Goal: Task Accomplishment & Management: Manage account settings

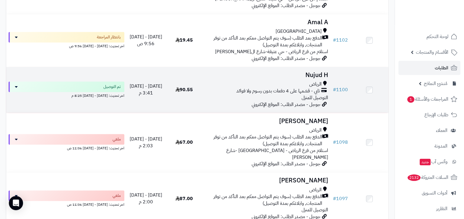
scroll to position [406, 0]
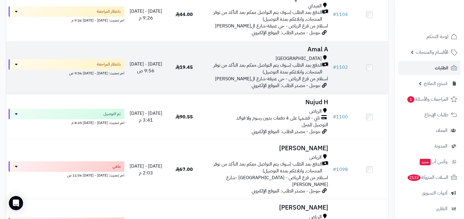
click at [294, 76] on span "الدفع بعد الطلب (سوف يتم التواصل معكم بعد التأكد من توفر المنتجات, وابلاغكم بمد…" at bounding box center [264, 69] width 117 height 14
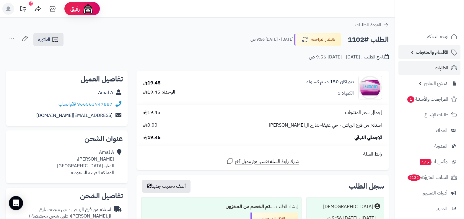
click at [434, 58] on link "الأقسام والمنتجات" at bounding box center [429, 52] width 62 height 14
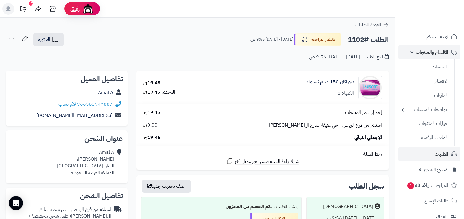
click at [430, 50] on span "الأقسام والمنتجات" at bounding box center [432, 52] width 32 height 8
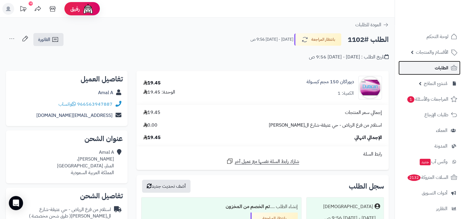
click at [434, 66] on link "الطلبات" at bounding box center [429, 68] width 62 height 14
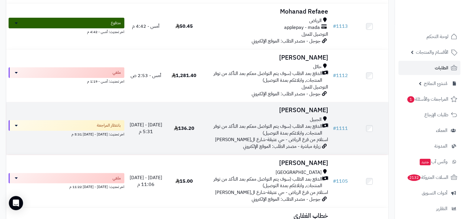
scroll to position [221, 0]
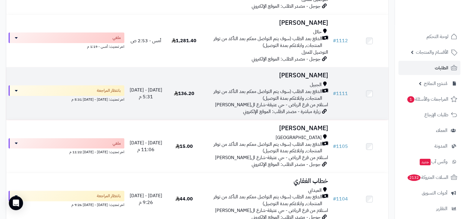
click at [297, 92] on span "الدفع بعد الطلب (سوف يتم التواصل معكم بعد التأكد من توفر المنتجات, وابلاغكم بمد…" at bounding box center [264, 95] width 117 height 14
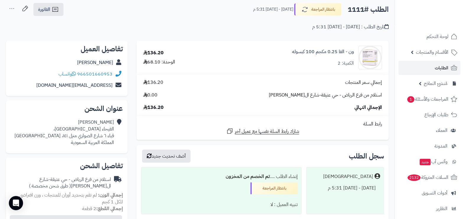
scroll to position [37, 0]
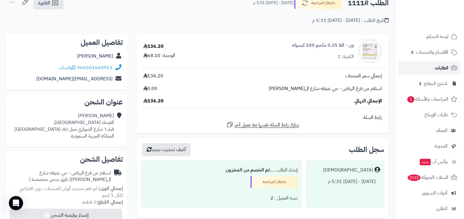
click at [420, 64] on link "الطلبات" at bounding box center [429, 68] width 62 height 14
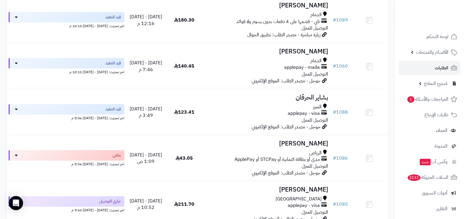
scroll to position [959, 0]
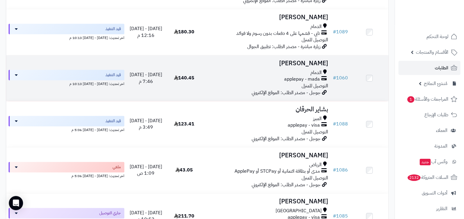
click at [265, 83] on div "applepay - mada" at bounding box center [267, 79] width 123 height 7
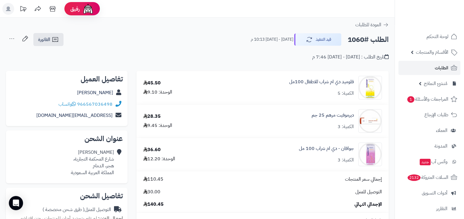
drag, startPoint x: 82, startPoint y: 93, endPoint x: 98, endPoint y: 87, distance: 16.8
click at [98, 87] on div "[PERSON_NAME]" at bounding box center [67, 93] width 112 height 12
click at [99, 86] on div "تفاصيل العميل Hazem المحلاوي 966567036498 واتساب hazem_elgohary25@yahoo.com" at bounding box center [67, 99] width 122 height 56
drag, startPoint x: 97, startPoint y: 86, endPoint x: 80, endPoint y: 94, distance: 19.3
click at [80, 94] on div "تفاصيل العميل Hazem المحلاوي 966567036498 واتساب hazem_elgohary25@yahoo.com" at bounding box center [67, 99] width 122 height 56
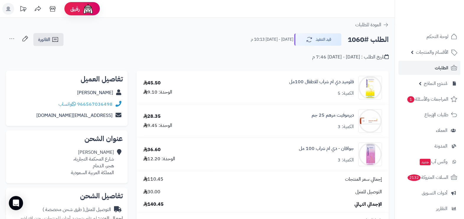
click at [70, 93] on div "Hazem المحلاوي" at bounding box center [67, 93] width 112 height 12
drag, startPoint x: 114, startPoint y: 92, endPoint x: 81, endPoint y: 94, distance: 33.7
click at [81, 94] on div "Hazem المحلاوي" at bounding box center [67, 93] width 112 height 12
copy div "Hazem المحلاوي"
drag, startPoint x: 115, startPoint y: 102, endPoint x: 113, endPoint y: 104, distance: 3.0
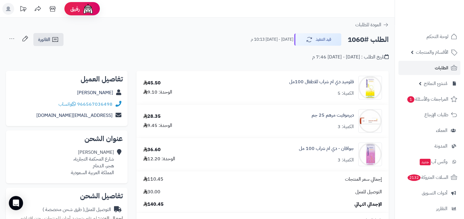
click at [113, 104] on div "966567036498 واتساب" at bounding box center [67, 105] width 112 height 12
drag, startPoint x: 51, startPoint y: 106, endPoint x: 75, endPoint y: 106, distance: 23.6
click at [75, 106] on div "966567036498 واتساب" at bounding box center [67, 105] width 112 height 12
drag, startPoint x: 75, startPoint y: 106, endPoint x: 75, endPoint y: 94, distance: 11.2
click at [71, 88] on div "Hazem المحلاوي" at bounding box center [67, 93] width 112 height 12
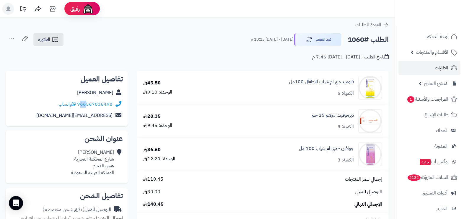
drag, startPoint x: 82, startPoint y: 108, endPoint x: 88, endPoint y: 99, distance: 10.8
click at [88, 99] on div "966567036498 واتساب" at bounding box center [67, 105] width 112 height 12
drag, startPoint x: 88, startPoint y: 99, endPoint x: 94, endPoint y: 108, distance: 10.9
click at [94, 108] on div "966567036498 واتساب" at bounding box center [67, 105] width 112 height 12
drag, startPoint x: 88, startPoint y: 109, endPoint x: 88, endPoint y: 103, distance: 5.9
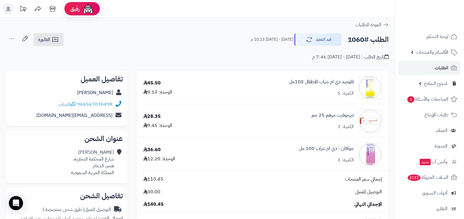
click at [88, 103] on div "966567036498 واتساب" at bounding box center [67, 105] width 112 height 12
drag, startPoint x: 87, startPoint y: 108, endPoint x: 89, endPoint y: 101, distance: 7.5
click at [89, 101] on div "966567036498 واتساب" at bounding box center [67, 105] width 112 height 12
drag, startPoint x: 89, startPoint y: 101, endPoint x: 90, endPoint y: 110, distance: 9.6
click at [91, 112] on link "hazem_elgohary25@yahoo.com" at bounding box center [74, 115] width 76 height 7
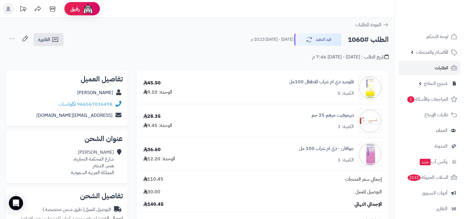
click at [89, 111] on div "hazem_elgohary25@yahoo.com" at bounding box center [67, 116] width 112 height 12
drag, startPoint x: 114, startPoint y: 103, endPoint x: 108, endPoint y: 101, distance: 5.5
click at [108, 101] on div "966567036498 واتساب" at bounding box center [67, 105] width 112 height 12
click at [42, 88] on div "Hazem المحلاوي" at bounding box center [67, 93] width 112 height 12
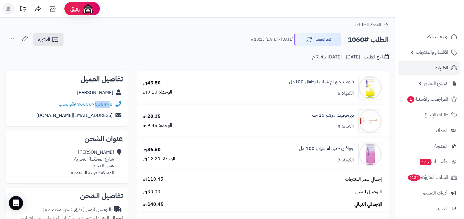
drag, startPoint x: 94, startPoint y: 108, endPoint x: 111, endPoint y: 106, distance: 16.4
click at [111, 106] on div "966567036498 واتساب" at bounding box center [67, 105] width 112 height 12
drag, startPoint x: 111, startPoint y: 106, endPoint x: 90, endPoint y: 107, distance: 20.7
click at [90, 107] on link "966567036498" at bounding box center [94, 104] width 35 height 7
click at [7, 87] on div "تفاصيل العميل Hazem المحلاوي 966567036498 واتساب hazem_elgohary25@yahoo.com" at bounding box center [67, 99] width 122 height 56
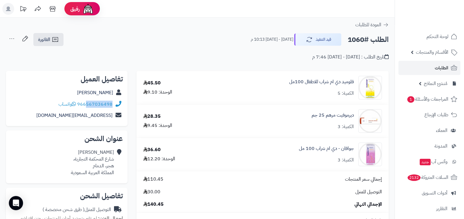
drag, startPoint x: 88, startPoint y: 109, endPoint x: 112, endPoint y: 102, distance: 25.3
click at [112, 102] on div "966567036498 واتساب" at bounding box center [67, 105] width 112 height 12
copy link "567036498"
click at [440, 63] on link "الطلبات" at bounding box center [429, 68] width 62 height 14
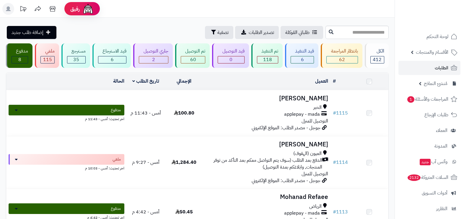
click at [243, 111] on div "applepay - mada" at bounding box center [267, 114] width 123 height 7
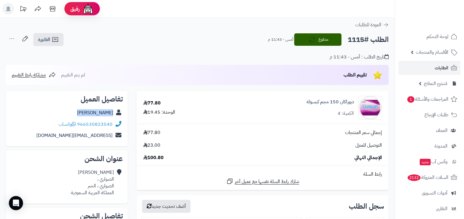
drag, startPoint x: 91, startPoint y: 113, endPoint x: 114, endPoint y: 114, distance: 22.8
click at [114, 114] on div "[PERSON_NAME]" at bounding box center [67, 113] width 112 height 12
copy div "[PERSON_NAME]"
click at [422, 68] on link "الطلبات" at bounding box center [429, 68] width 62 height 14
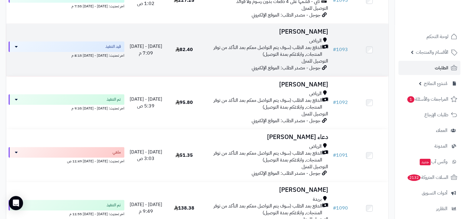
scroll to position [738, 0]
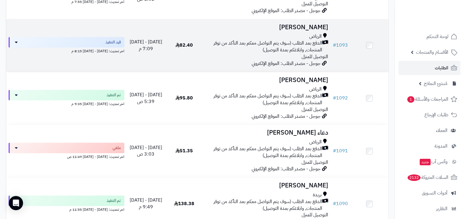
click at [246, 53] on span "الدفع بعد الطلب (سوف يتم التواصل معكم بعد التأكد من توفر المنتجات, وابلاغكم بمد…" at bounding box center [264, 47] width 117 height 14
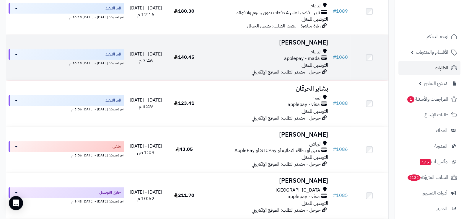
scroll to position [996, 0]
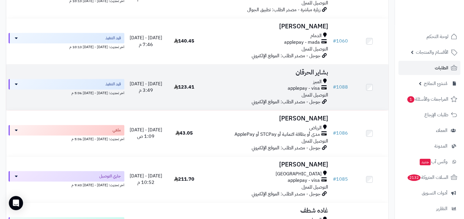
click at [292, 92] on span "applepay - visa" at bounding box center [304, 88] width 32 height 7
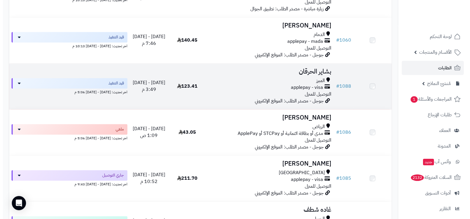
scroll to position [996, 0]
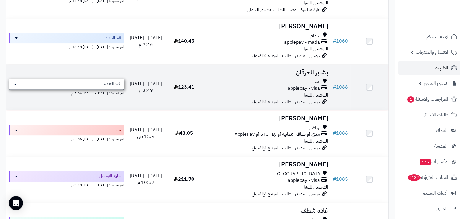
click at [107, 87] on span "قيد التنفيذ" at bounding box center [112, 84] width 18 height 6
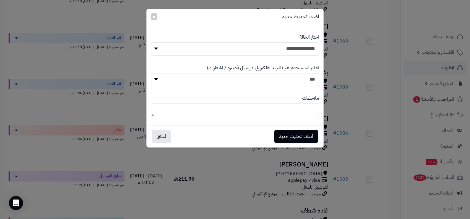
click at [299, 43] on select "**********" at bounding box center [235, 48] width 168 height 13
select select "**"
click at [151, 42] on select "**********" at bounding box center [235, 48] width 168 height 13
drag, startPoint x: 309, startPoint y: 82, endPoint x: 309, endPoint y: 86, distance: 4.1
click at [309, 82] on select "*** **" at bounding box center [235, 79] width 168 height 13
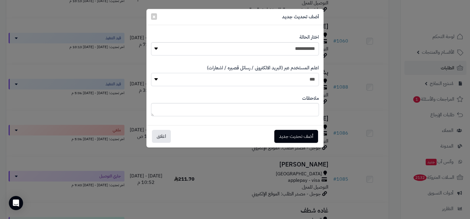
select select "*"
click at [151, 73] on select "*** **" at bounding box center [235, 79] width 168 height 13
click at [294, 133] on button "أضف تحديث جديد" at bounding box center [296, 136] width 44 height 13
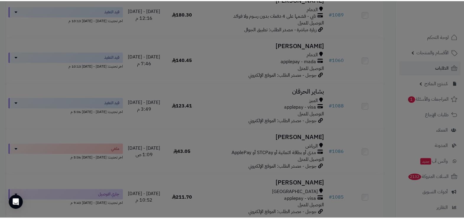
scroll to position [1016, 0]
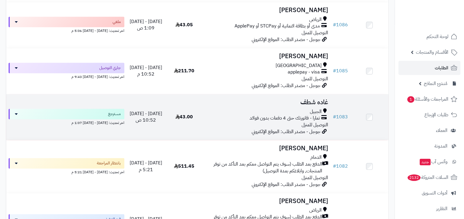
scroll to position [1107, 0]
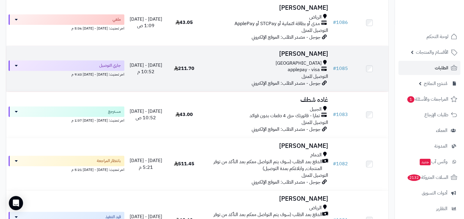
click at [281, 67] on div "جدة" at bounding box center [267, 63] width 123 height 7
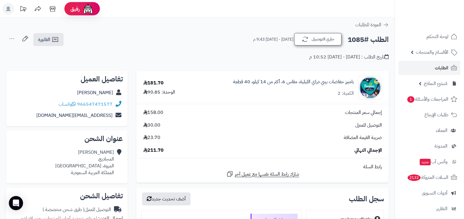
click at [329, 45] on div "جاري التوصيل [DATE] - [DATE] 9:43 م" at bounding box center [297, 39] width 89 height 12
click at [330, 38] on button "جاري التوصيل" at bounding box center [317, 39] width 47 height 12
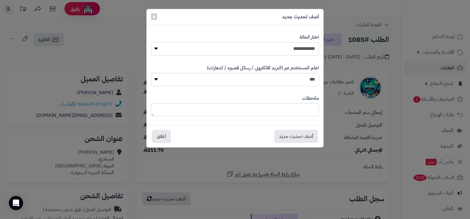
click at [308, 50] on select "**********" at bounding box center [235, 48] width 168 height 13
select select "**"
click at [151, 42] on select "**********" at bounding box center [235, 48] width 168 height 13
click at [304, 79] on select "*** **" at bounding box center [235, 79] width 168 height 13
select select "*"
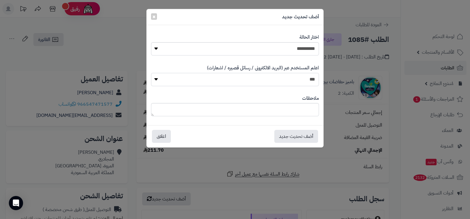
click at [151, 73] on select "*** **" at bounding box center [235, 79] width 168 height 13
click at [303, 131] on button "أضف تحديث جديد" at bounding box center [296, 136] width 44 height 13
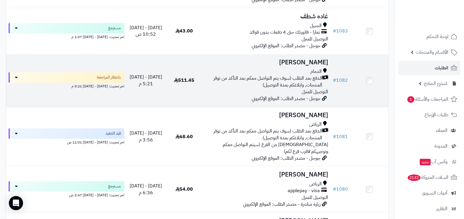
scroll to position [1218, 0]
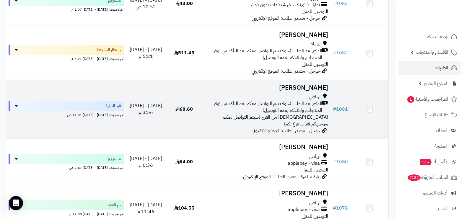
click at [272, 114] on span "الدفع بعد الطلب (سوف يتم التواصل معكم بعد التأكد من توفر المنتجات, وابلاغكم بمد…" at bounding box center [264, 107] width 117 height 14
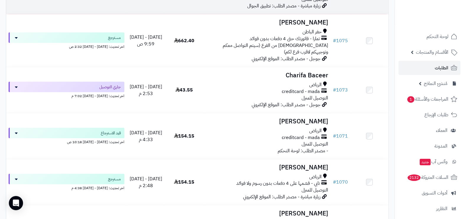
scroll to position [1440, 0]
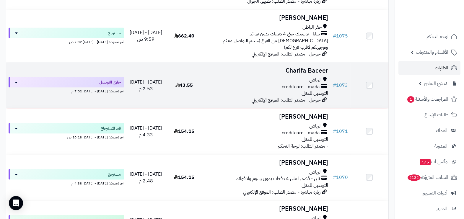
click at [265, 84] on div "الرياض" at bounding box center [267, 80] width 123 height 7
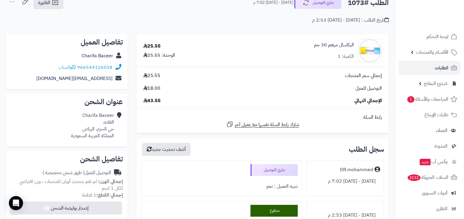
scroll to position [22, 0]
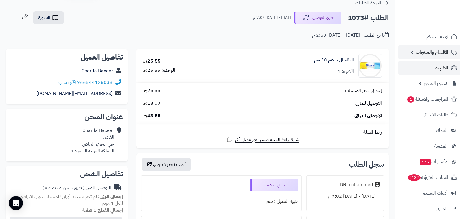
click at [433, 54] on span "الأقسام والمنتجات" at bounding box center [432, 52] width 32 height 8
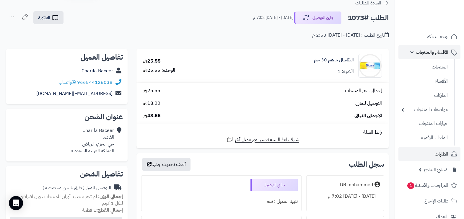
click at [437, 52] on span "الأقسام والمنتجات" at bounding box center [432, 52] width 32 height 8
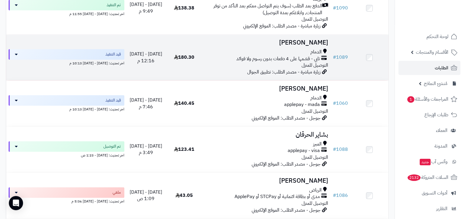
scroll to position [923, 0]
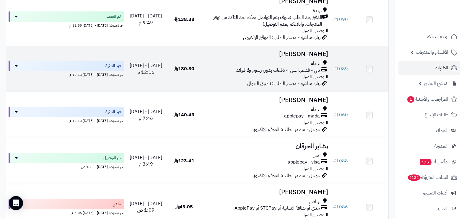
click at [300, 74] on span "تابي - قسّمها على 4 دفعات بدون رسوم ولا فوائد" at bounding box center [278, 70] width 84 height 7
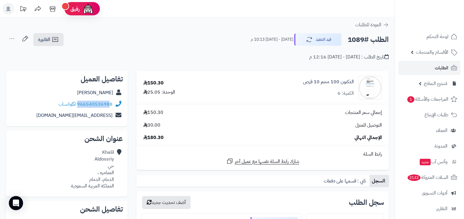
drag, startPoint x: 116, startPoint y: 102, endPoint x: 111, endPoint y: 104, distance: 5.7
click at [111, 104] on div "966540536988 واتساب" at bounding box center [67, 105] width 112 height 12
click at [48, 90] on div "Khalil Aldossriy" at bounding box center [67, 93] width 112 height 12
drag, startPoint x: 78, startPoint y: 106, endPoint x: 114, endPoint y: 106, distance: 35.7
click at [114, 106] on div "966540536988 واتساب" at bounding box center [67, 105] width 112 height 12
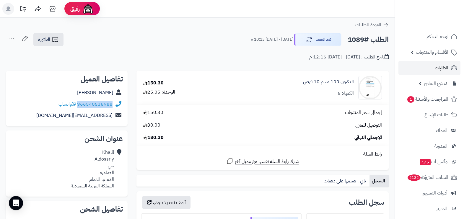
copy div "966540536988"
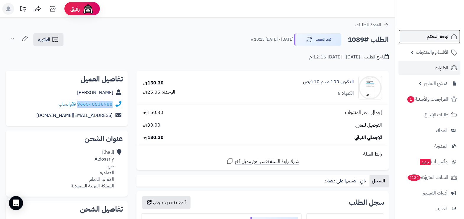
click at [430, 36] on span "لوحة التحكم" at bounding box center [438, 36] width 22 height 8
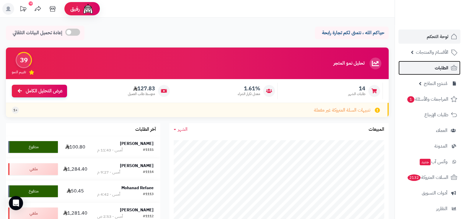
click at [433, 64] on link "الطلبات" at bounding box center [429, 68] width 62 height 14
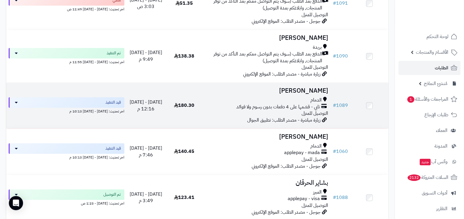
scroll to position [923, 0]
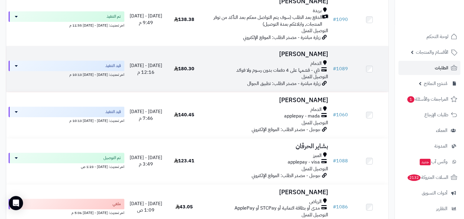
click at [268, 74] on span "تابي - قسّمها على 4 دفعات بدون رسوم ولا فوائد" at bounding box center [278, 70] width 84 height 7
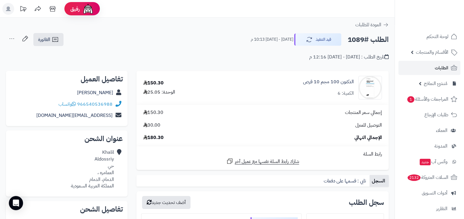
drag, startPoint x: 84, startPoint y: 94, endPoint x: 114, endPoint y: 92, distance: 29.3
click at [114, 93] on div "Khalil Aldossriy" at bounding box center [67, 93] width 112 height 12
copy div "Khalil Aldossriy"
click at [431, 69] on link "الطلبات" at bounding box center [429, 68] width 62 height 14
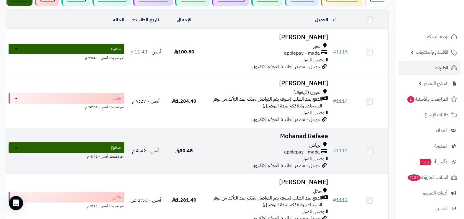
scroll to position [74, 0]
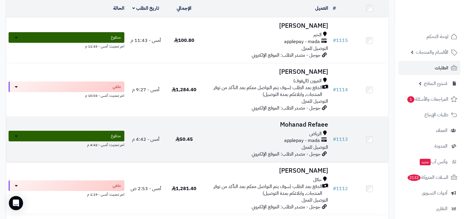
click at [275, 135] on div "الرياض" at bounding box center [267, 134] width 123 height 7
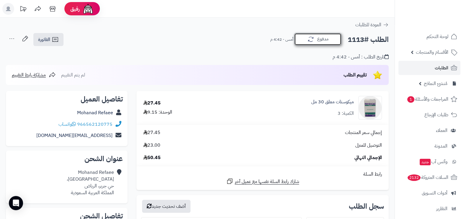
click at [320, 33] on button "مدفوع" at bounding box center [317, 39] width 47 height 12
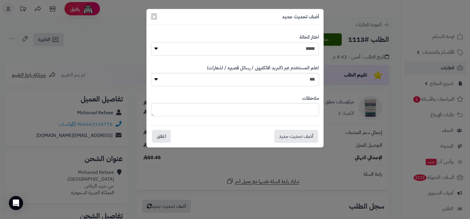
click at [302, 50] on select "**********" at bounding box center [235, 48] width 168 height 13
select select "**"
click at [151, 42] on select "**********" at bounding box center [235, 48] width 168 height 13
drag, startPoint x: 307, startPoint y: 78, endPoint x: 307, endPoint y: 86, distance: 7.7
click at [307, 78] on select "*** **" at bounding box center [235, 79] width 168 height 13
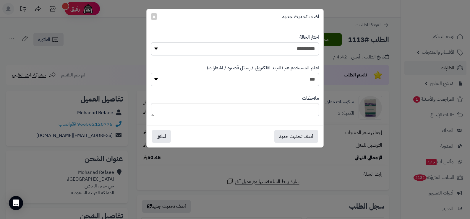
select select "*"
click at [151, 73] on select "*** **" at bounding box center [235, 79] width 168 height 13
click at [309, 136] on button "أضف تحديث جديد" at bounding box center [296, 136] width 44 height 13
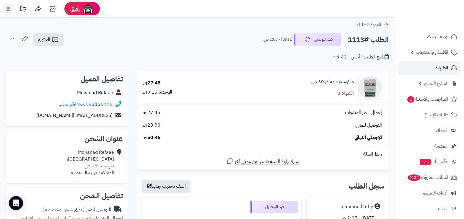
click at [444, 72] on link "الطلبات" at bounding box center [429, 68] width 62 height 14
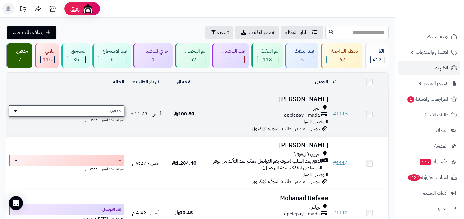
click at [115, 111] on span "مدفوع" at bounding box center [114, 111] width 11 height 6
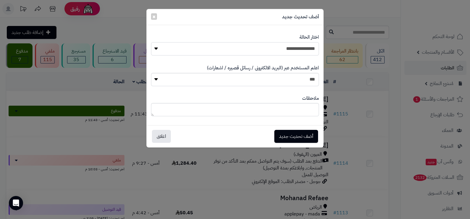
click at [317, 48] on select "**********" at bounding box center [235, 48] width 168 height 13
select select "**"
click at [151, 42] on select "**********" at bounding box center [235, 48] width 168 height 13
click at [307, 81] on select "*** **" at bounding box center [235, 79] width 168 height 13
select select "*"
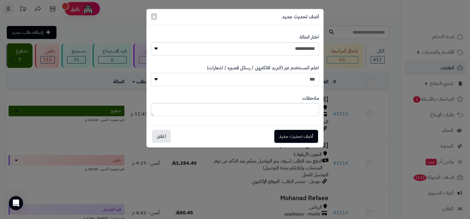
click at [151, 73] on select "*** **" at bounding box center [235, 79] width 168 height 13
click at [305, 137] on button "أضف تحديث جديد" at bounding box center [296, 136] width 44 height 13
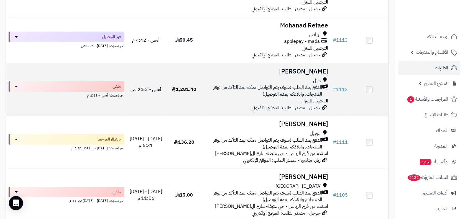
scroll to position [185, 0]
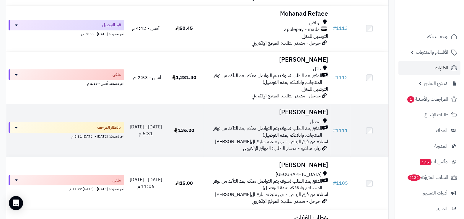
click at [305, 130] on span "الدفع بعد الطلب (سوف يتم التواصل معكم بعد التأكد من توفر المنتجات, وابلاغكم بمد…" at bounding box center [264, 132] width 117 height 14
